Goal: Task Accomplishment & Management: Complete application form

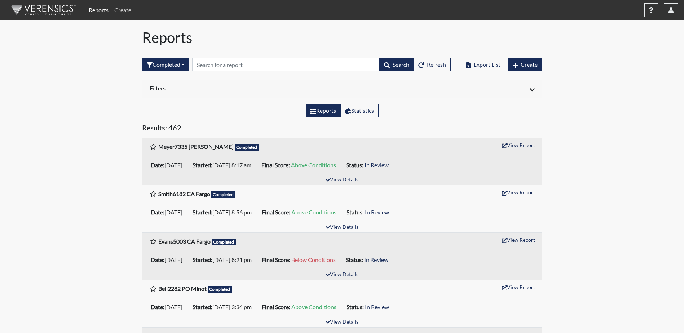
click at [125, 12] on link "Create" at bounding box center [122, 10] width 23 height 14
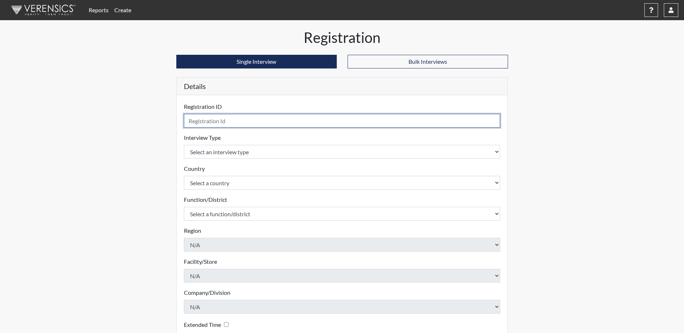
click at [233, 123] on input "text" at bounding box center [342, 121] width 317 height 14
type input "Brooks3496 [PERSON_NAME]"
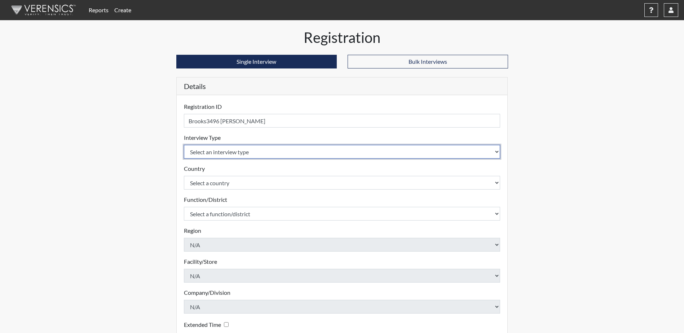
select select "ff757fb6-e1bf-11ea-9c9f-0eff0cf7eb8f"
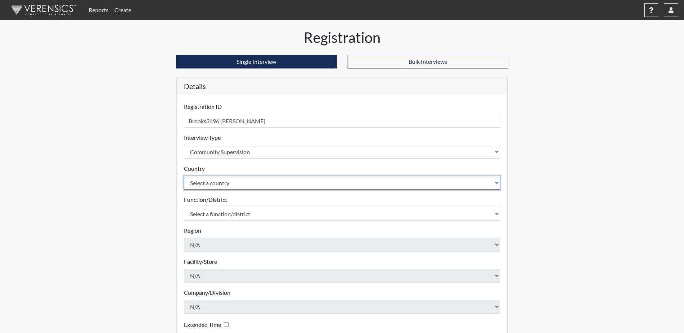
select select "united-states-of-[GEOGRAPHIC_DATA]"
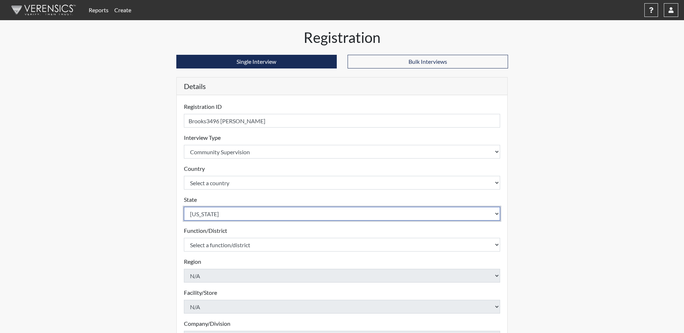
select select "ND"
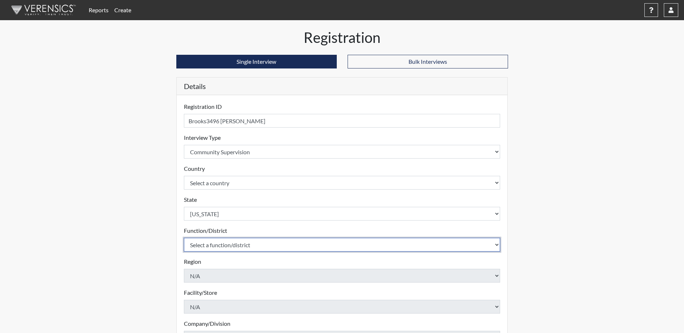
click at [340, 242] on select "Select a function/district Central Office/530 P&P/502" at bounding box center [342, 245] width 317 height 14
select select "4c6cf6b7-0a66-4ddf-a33c-c3617a18a22d"
click at [184, 238] on select "Select a function/district Central Office/530 P&P/502" at bounding box center [342, 245] width 317 height 14
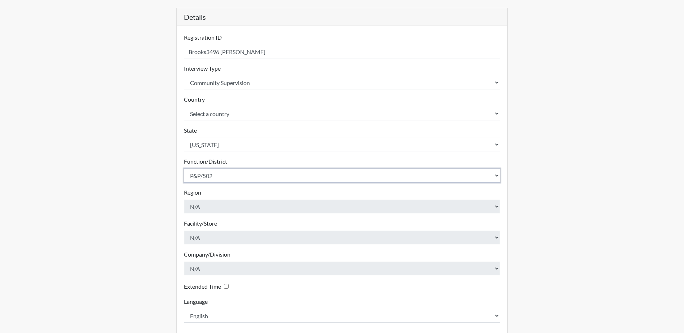
scroll to position [103, 0]
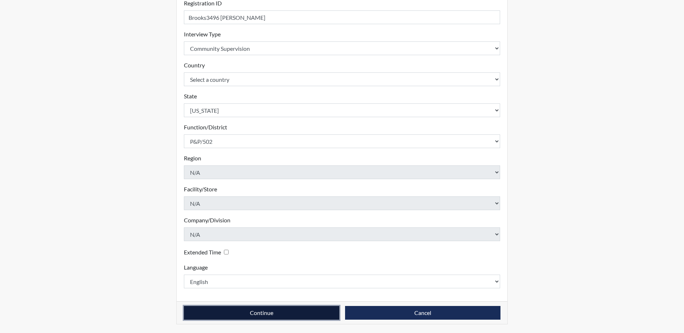
click at [268, 316] on button "Continue" at bounding box center [261, 313] width 155 height 14
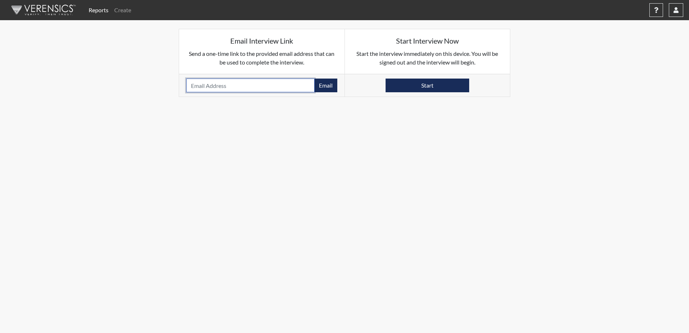
paste input "Thank you for your interest in the ND DOCR Division of Parole, Probation, & Pre…"
drag, startPoint x: -1, startPoint y: 101, endPoint x: -1, endPoint y: 114, distance: 13.0
drag, startPoint x: -1, startPoint y: 114, endPoint x: 273, endPoint y: 155, distance: 277.4
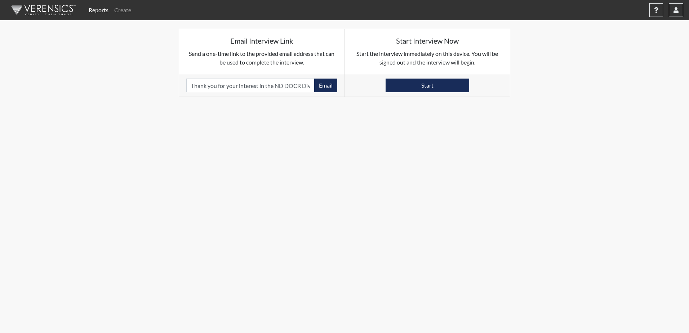
click at [273, 156] on body "Reports Create Help Center × Verensics Best Practices How to successfully use t…" at bounding box center [344, 166] width 689 height 333
drag, startPoint x: 310, startPoint y: 86, endPoint x: 0, endPoint y: 75, distance: 310.6
click at [0, 75] on html "Reports Create Help Center × Verensics Best Practices How to successfully use t…" at bounding box center [344, 166] width 689 height 333
drag, startPoint x: 294, startPoint y: 83, endPoint x: 0, endPoint y: 42, distance: 297.1
click at [0, 43] on html "Reports Create Help Center × Verensics Best Practices How to successfully use t…" at bounding box center [344, 166] width 689 height 333
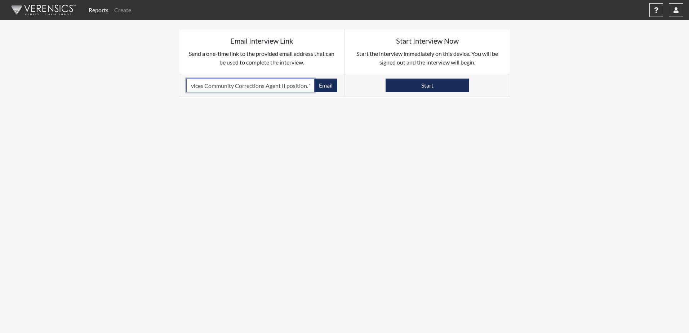
drag, startPoint x: 310, startPoint y: 86, endPoint x: 0, endPoint y: 30, distance: 314.7
click at [0, 31] on html "Reports Create Help Center × Verensics Best Practices How to successfully use t…" at bounding box center [344, 166] width 689 height 333
drag, startPoint x: 309, startPoint y: 84, endPoint x: 3, endPoint y: 54, distance: 307.6
click at [3, 55] on div "Reports Create Help Center × Verensics Best Practices How to successfully use t…" at bounding box center [344, 48] width 689 height 97
type input "at the Fargo P&P office, [STREET_ADDRESS]"
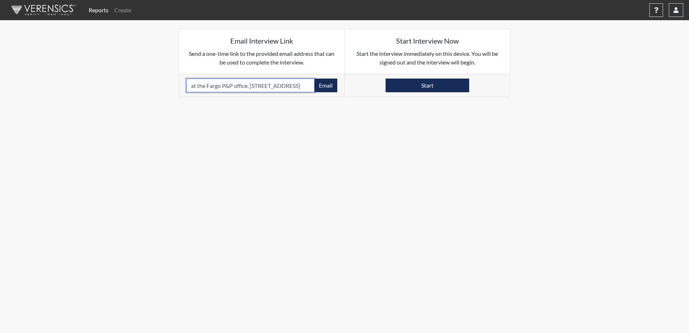
drag, startPoint x: 299, startPoint y: 85, endPoint x: -1, endPoint y: 66, distance: 301.3
click at [0, 66] on html "Reports Create Help Center × Verensics Best Practices How to successfully use t…" at bounding box center [344, 166] width 689 height 333
click at [197, 88] on input "email" at bounding box center [250, 86] width 128 height 14
paste input "[EMAIL_ADDRESS][DOMAIN_NAME]"
type input "[EMAIL_ADDRESS][DOMAIN_NAME]"
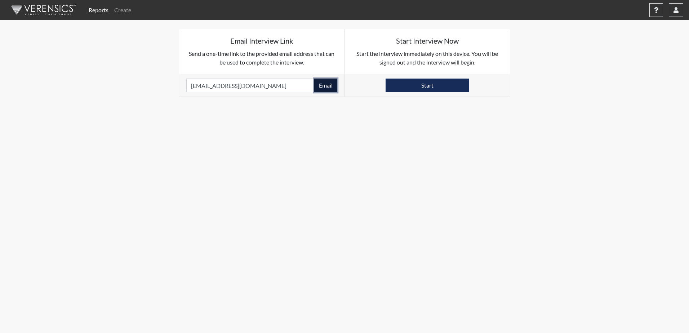
click at [327, 82] on button "Email" at bounding box center [325, 86] width 23 height 14
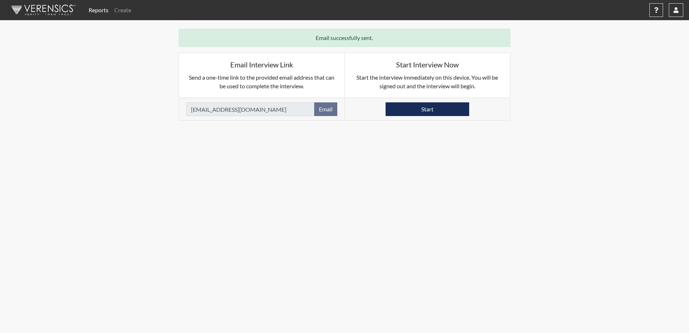
click at [471, 217] on body "Reports Create Help Center × Verensics Best Practices How to successfully use t…" at bounding box center [344, 166] width 689 height 333
